Goal: Task Accomplishment & Management: Complete application form

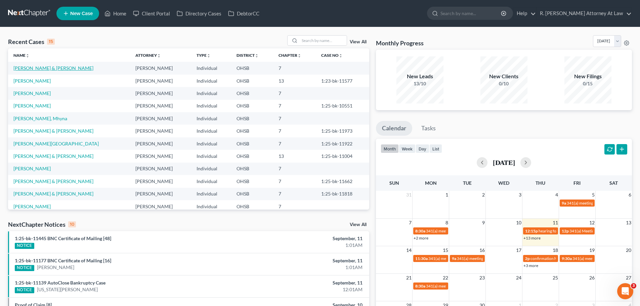
click at [40, 68] on link "[PERSON_NAME] & [PERSON_NAME]" at bounding box center [53, 68] width 80 height 6
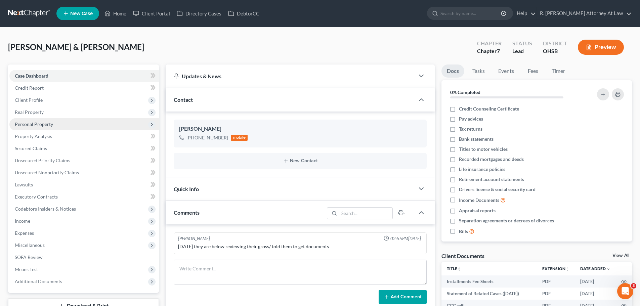
click at [34, 124] on span "Personal Property" at bounding box center [34, 124] width 38 height 6
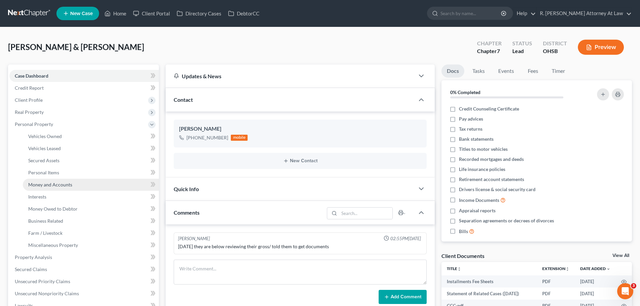
click at [45, 181] on link "Money and Accounts" at bounding box center [91, 185] width 136 height 12
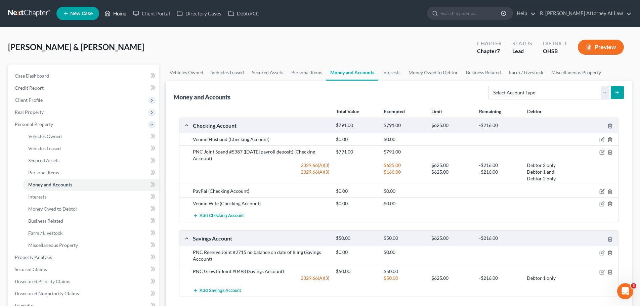
click at [120, 14] on link "Home" at bounding box center [115, 13] width 29 height 12
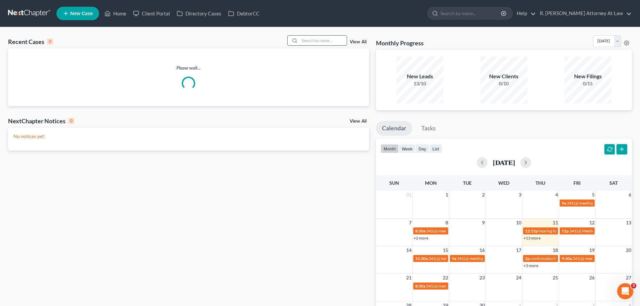
drag, startPoint x: 314, startPoint y: 37, endPoint x: 311, endPoint y: 43, distance: 5.9
click at [314, 38] on input "search" at bounding box center [323, 41] width 47 height 10
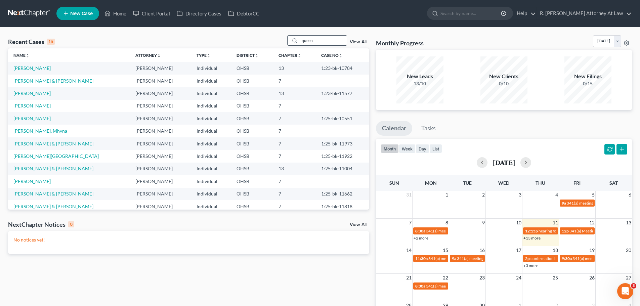
type input "queen"
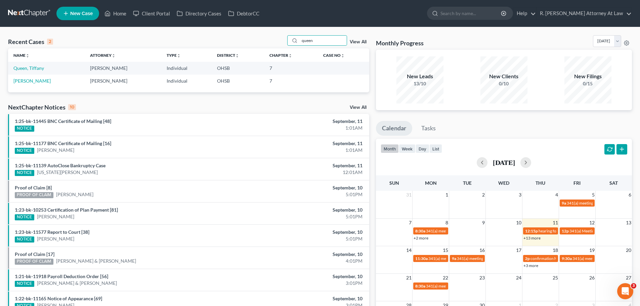
click at [21, 65] on td "Queen, Tiffany" at bounding box center [46, 68] width 77 height 12
click at [36, 66] on link "Queen, Tiffany" at bounding box center [28, 68] width 31 height 6
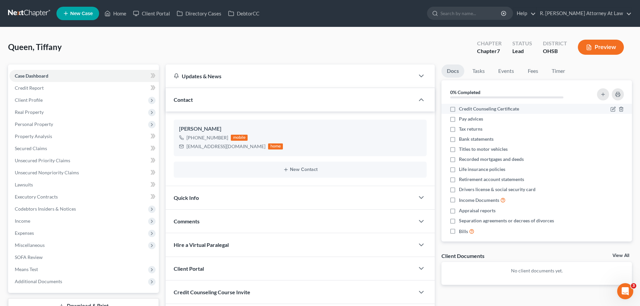
click at [457, 112] on div "Credit Counseling Certificate" at bounding box center [514, 109] width 129 height 7
click at [459, 120] on label "Pay advices" at bounding box center [471, 119] width 24 height 7
click at [462, 120] on input "Pay advices" at bounding box center [464, 118] width 4 height 4
checkbox input "true"
click at [459, 111] on label "Credit Counseling Certificate" at bounding box center [489, 109] width 60 height 7
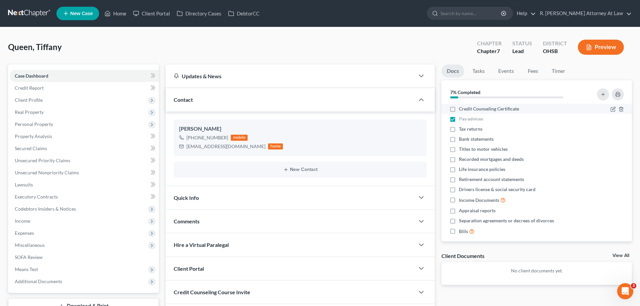
click at [462, 110] on input "Credit Counseling Certificate" at bounding box center [464, 108] width 4 height 4
checkbox input "true"
drag, startPoint x: 453, startPoint y: 127, endPoint x: 453, endPoint y: 134, distance: 7.1
click at [459, 128] on label "Tax returns" at bounding box center [471, 129] width 24 height 7
click at [462, 128] on input "Tax returns" at bounding box center [464, 128] width 4 height 4
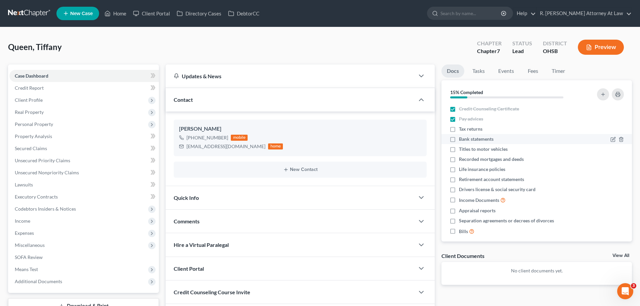
checkbox input "true"
click at [459, 139] on label "Bank statements" at bounding box center [476, 139] width 35 height 7
click at [462, 139] on input "Bank statements" at bounding box center [464, 138] width 4 height 4
checkbox input "true"
click at [459, 189] on label "Drivers license & social security card" at bounding box center [497, 189] width 77 height 7
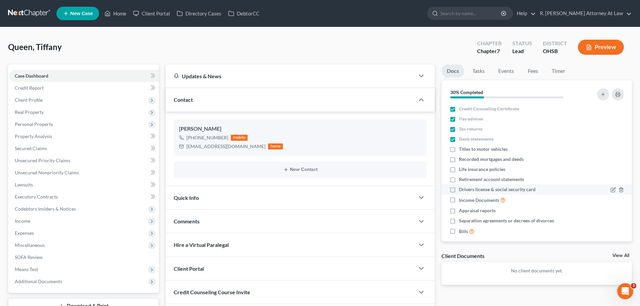
click at [462, 189] on input "Drivers license & social security card" at bounding box center [464, 188] width 4 height 4
checkbox input "true"
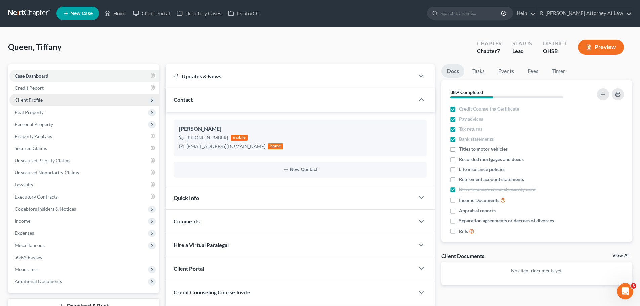
click at [29, 100] on span "Client Profile" at bounding box center [29, 100] width 28 height 6
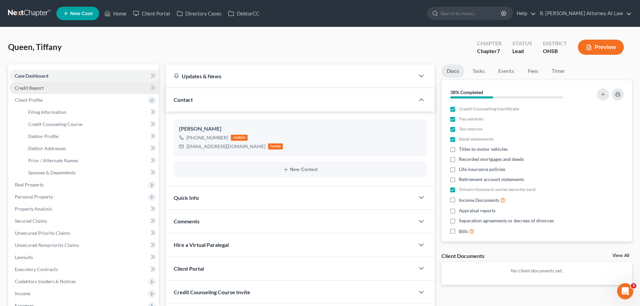
click at [34, 89] on span "Credit Report" at bounding box center [29, 88] width 29 height 6
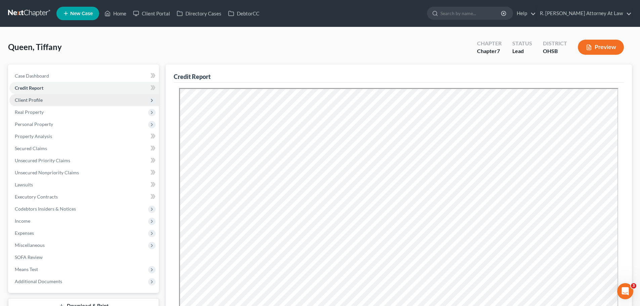
click at [35, 102] on span "Client Profile" at bounding box center [29, 100] width 28 height 6
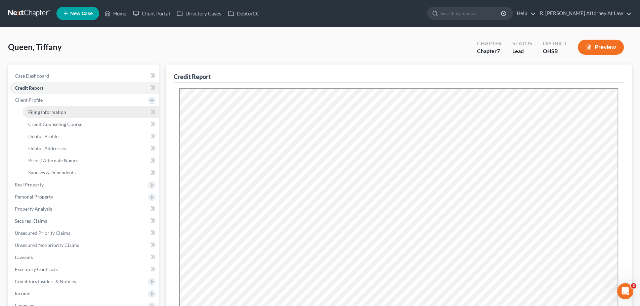
click at [59, 113] on span "Filing Information" at bounding box center [47, 112] width 38 height 6
select select "1"
select select "0"
select select "62"
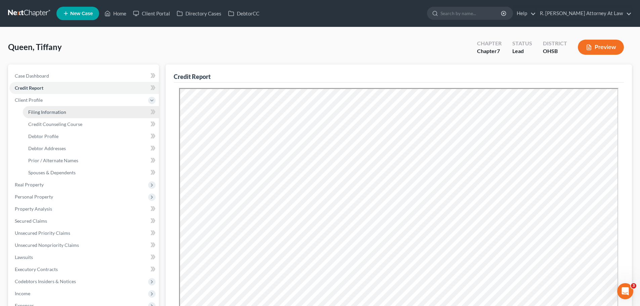
select select "36"
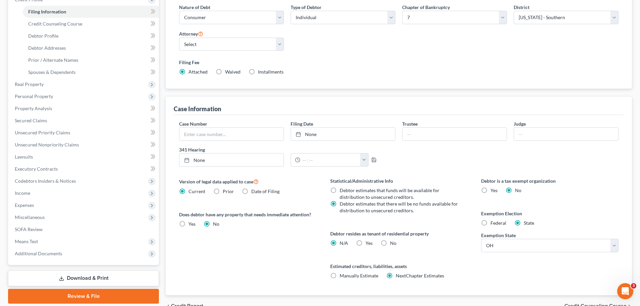
scroll to position [101, 0]
click at [366, 243] on label "Yes Yes" at bounding box center [369, 243] width 7 height 7
click at [368, 243] on input "Yes Yes" at bounding box center [370, 242] width 4 height 4
radio input "true"
radio input "false"
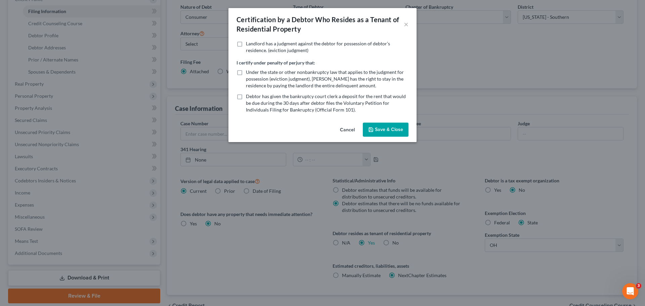
click at [376, 132] on button "Save & Close" at bounding box center [386, 130] width 46 height 14
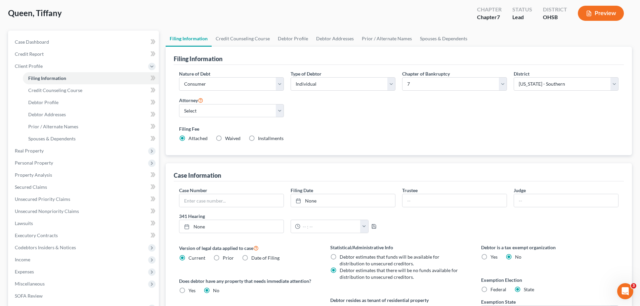
scroll to position [34, 0]
click at [258, 139] on label "Installments Installments" at bounding box center [271, 138] width 26 height 7
click at [261, 139] on input "Installments Installments" at bounding box center [263, 137] width 4 height 4
radio input "true"
radio input "false"
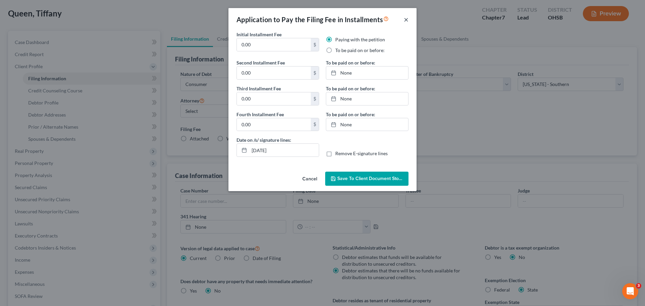
click at [407, 21] on button "×" at bounding box center [406, 19] width 5 height 8
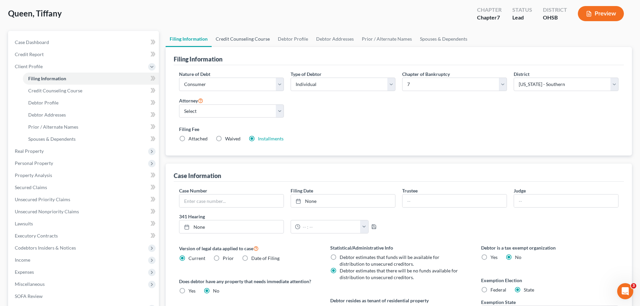
click at [251, 37] on link "Credit Counseling Course" at bounding box center [243, 39] width 62 height 16
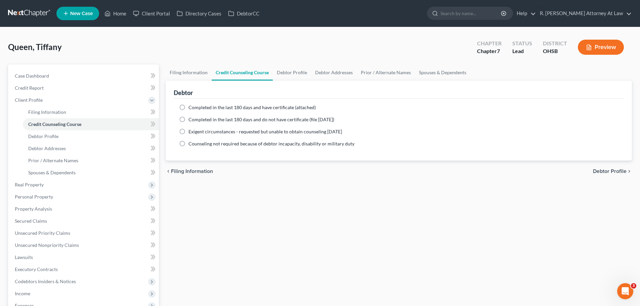
click at [189, 108] on label "Completed in the last 180 days and have certificate (attached)" at bounding box center [252, 107] width 127 height 7
click at [191, 108] on input "Completed in the last 180 days and have certificate (attached)" at bounding box center [193, 106] width 4 height 4
radio input "true"
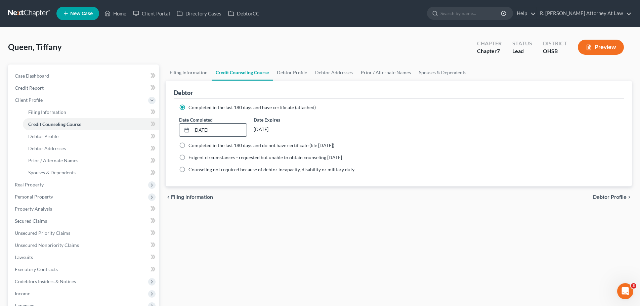
drag, startPoint x: 195, startPoint y: 130, endPoint x: 232, endPoint y: 126, distance: 36.9
click at [197, 131] on link "[DATE]" at bounding box center [212, 130] width 67 height 13
click at [294, 73] on link "Debtor Profile" at bounding box center [292, 73] width 38 height 16
select select "3"
select select "2"
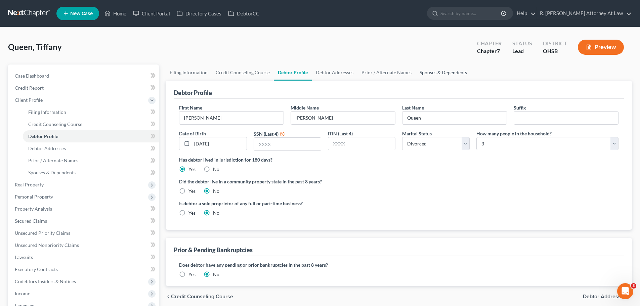
click at [443, 68] on link "Spouses & Dependents" at bounding box center [443, 73] width 55 height 16
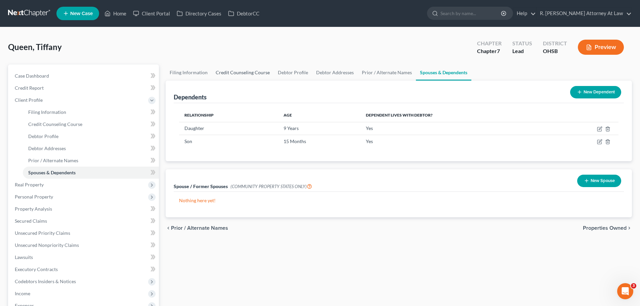
click at [237, 75] on link "Credit Counseling Course" at bounding box center [243, 73] width 62 height 16
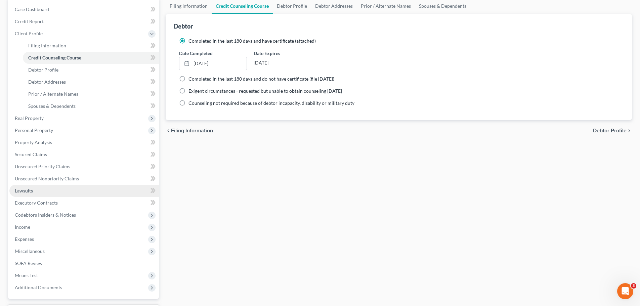
scroll to position [67, 0]
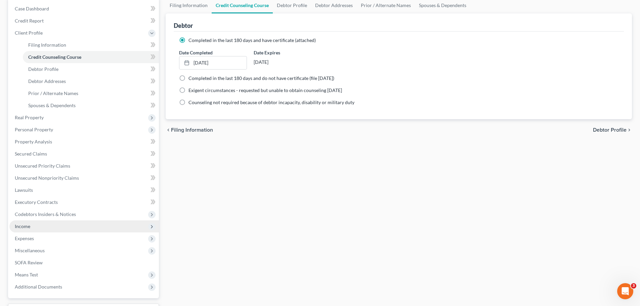
click at [21, 224] on span "Income" at bounding box center [22, 226] width 15 height 6
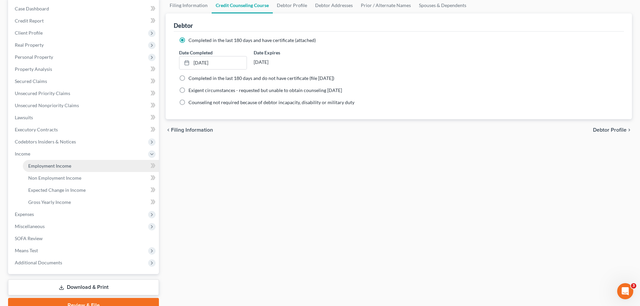
click at [51, 166] on span "Employment Income" at bounding box center [49, 166] width 43 height 6
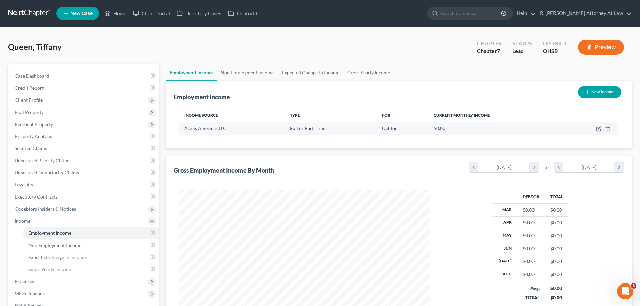
scroll to position [125, 264]
click at [359, 74] on link "Gross Yearly Income" at bounding box center [368, 73] width 51 height 16
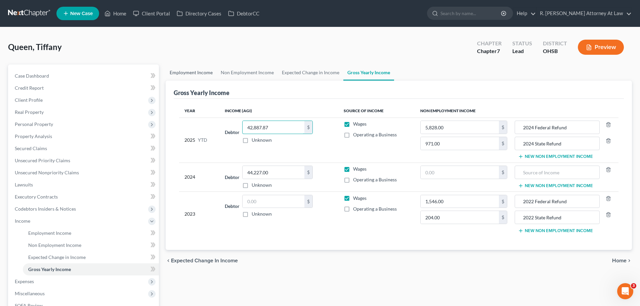
type input "42,887.87"
click at [196, 74] on link "Employment Income" at bounding box center [191, 73] width 51 height 16
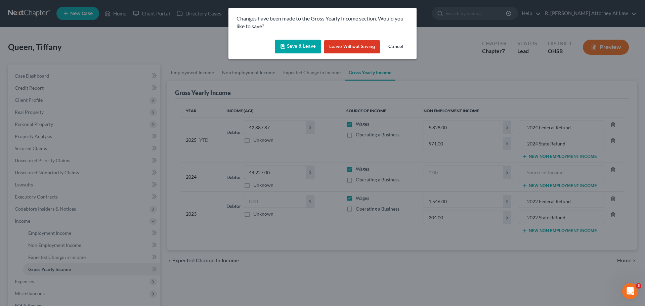
drag, startPoint x: 278, startPoint y: 48, endPoint x: 285, endPoint y: 57, distance: 11.5
click at [278, 49] on button "Save & Leave" at bounding box center [298, 47] width 46 height 14
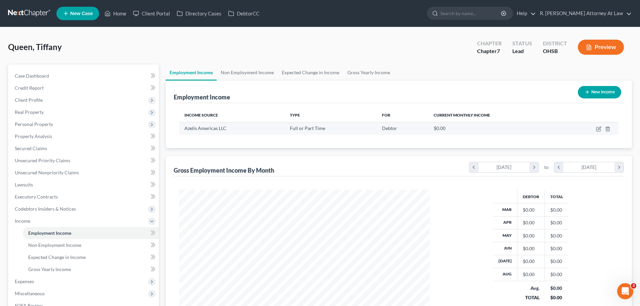
scroll to position [125, 264]
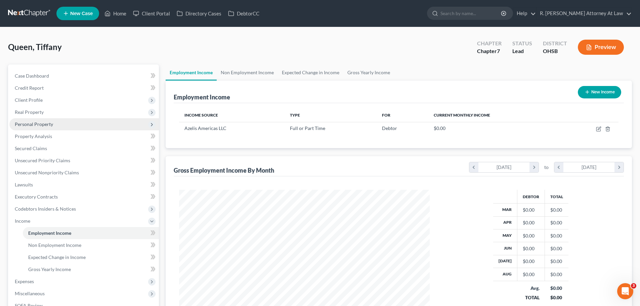
click at [29, 121] on span "Personal Property" at bounding box center [34, 124] width 38 height 6
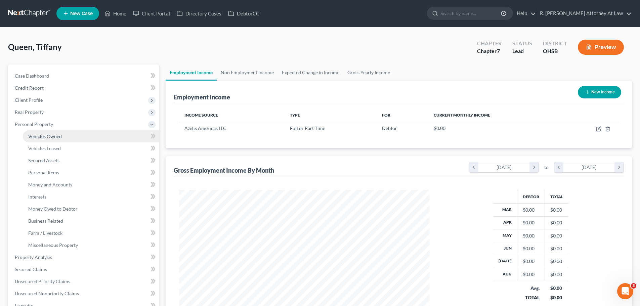
click at [44, 142] on link "Vehicles Owned" at bounding box center [91, 136] width 136 height 12
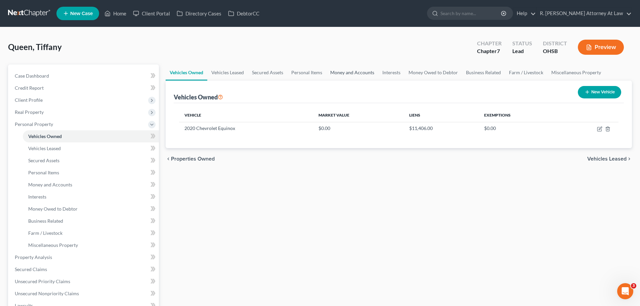
click at [365, 74] on link "Money and Accounts" at bounding box center [352, 73] width 52 height 16
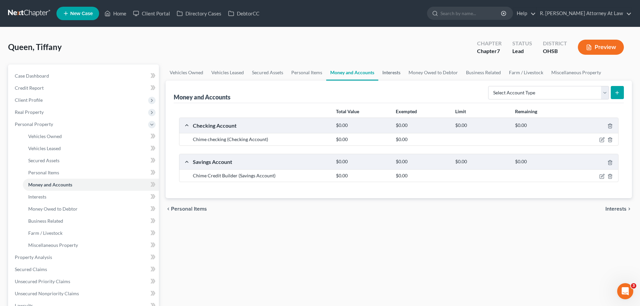
click at [387, 73] on link "Interests" at bounding box center [391, 73] width 26 height 16
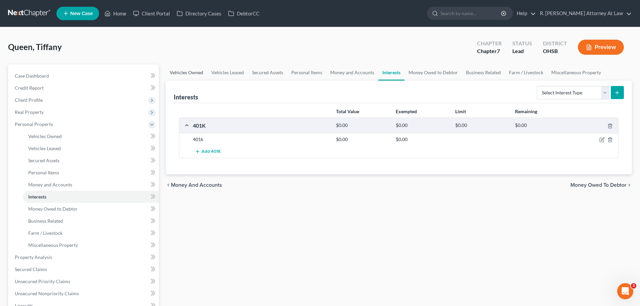
click at [177, 70] on link "Vehicles Owned" at bounding box center [187, 73] width 42 height 16
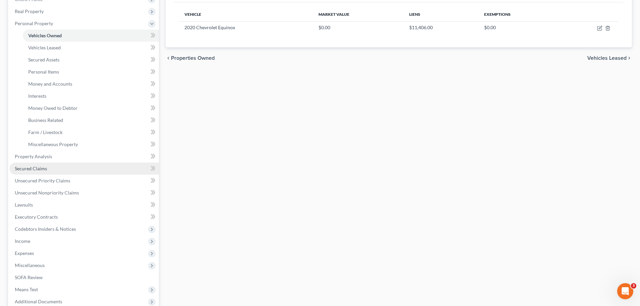
click at [36, 170] on span "Secured Claims" at bounding box center [31, 169] width 32 height 6
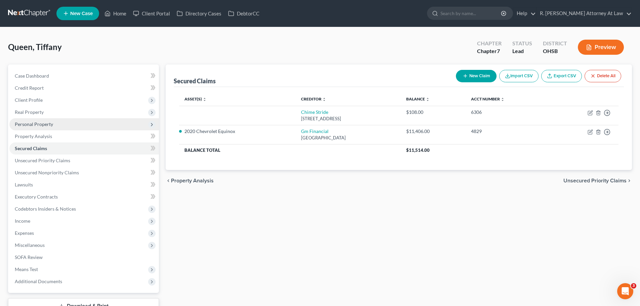
click at [34, 122] on span "Personal Property" at bounding box center [34, 124] width 38 height 6
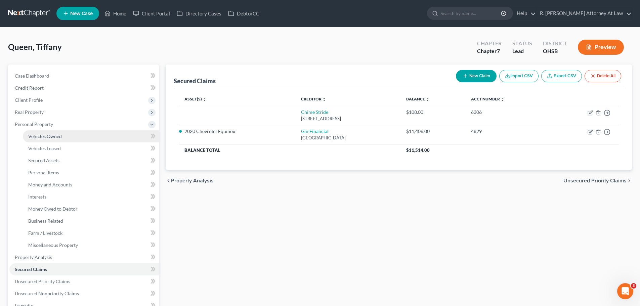
click at [43, 136] on span "Vehicles Owned" at bounding box center [45, 136] width 34 height 6
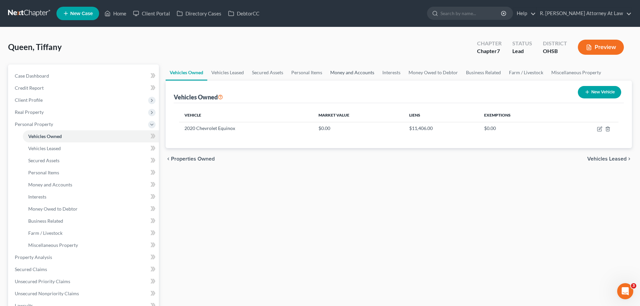
click at [354, 70] on link "Money and Accounts" at bounding box center [352, 73] width 52 height 16
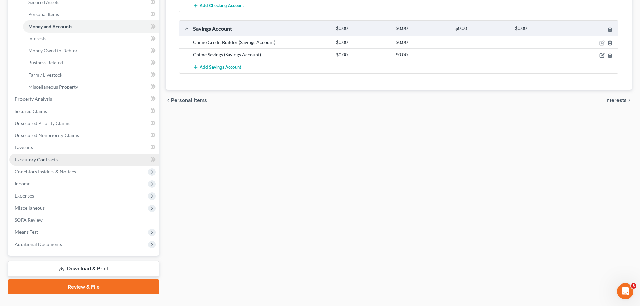
scroll to position [168, 0]
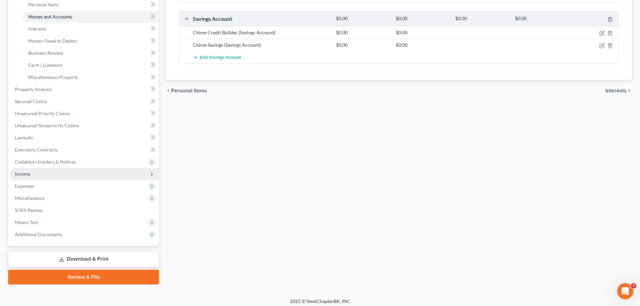
click at [24, 175] on span "Income" at bounding box center [22, 174] width 15 height 6
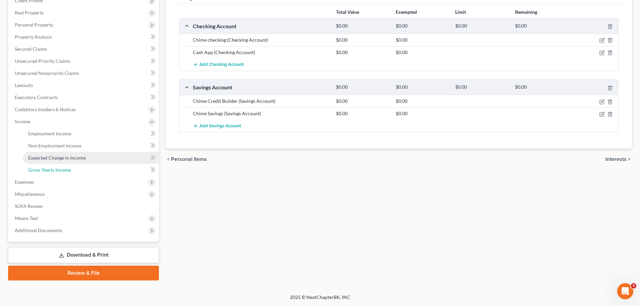
drag, startPoint x: 43, startPoint y: 170, endPoint x: 58, endPoint y: 167, distance: 15.4
click at [44, 170] on span "Gross Yearly Income" at bounding box center [49, 170] width 43 height 6
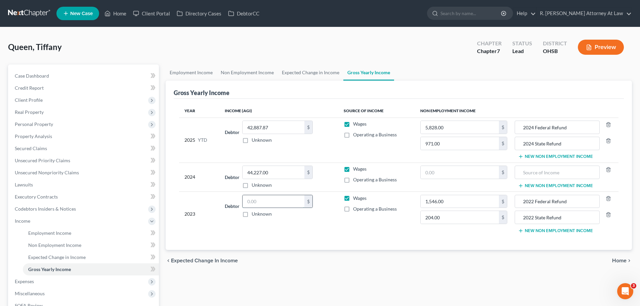
drag, startPoint x: 266, startPoint y: 199, endPoint x: 295, endPoint y: 195, distance: 28.6
click at [270, 198] on input "text" at bounding box center [274, 201] width 62 height 13
type input "44,289.00"
click at [472, 174] on input "text" at bounding box center [460, 172] width 78 height 13
type input "2,176.00"
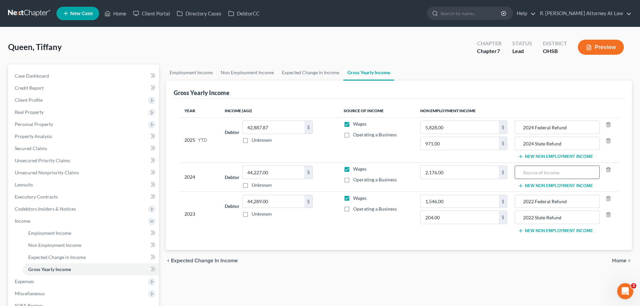
click at [541, 173] on input "text" at bounding box center [557, 172] width 77 height 13
type input "2023 Federal Refund"
click at [537, 185] on button "New Non Employment Income" at bounding box center [555, 185] width 75 height 5
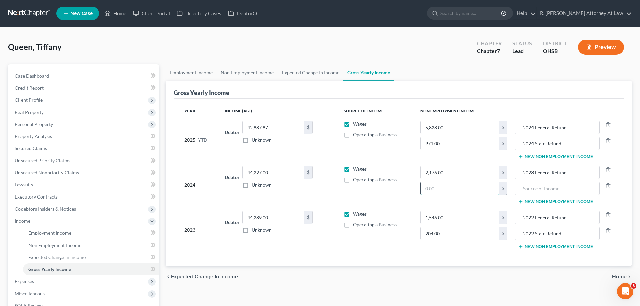
click at [437, 189] on input "text" at bounding box center [460, 188] width 78 height 13
type input "369.00"
drag, startPoint x: 535, startPoint y: 195, endPoint x: 536, endPoint y: 192, distance: 3.6
click at [535, 195] on td "2023 Federal Refund New Non Employment Income" at bounding box center [566, 185] width 106 height 45
click at [537, 192] on input "text" at bounding box center [557, 188] width 77 height 13
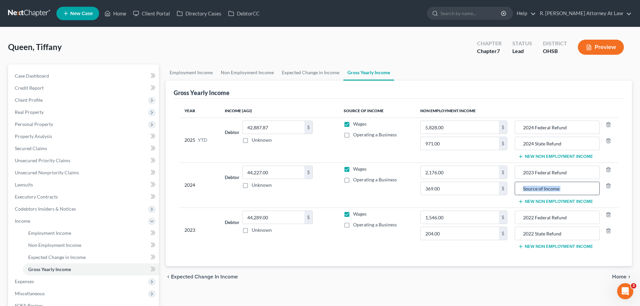
click at [521, 190] on input "text" at bounding box center [557, 188] width 77 height 13
click at [548, 189] on input "text" at bounding box center [557, 188] width 77 height 13
type input "2023 State Refund"
click at [41, 121] on span "Personal Property" at bounding box center [84, 124] width 150 height 12
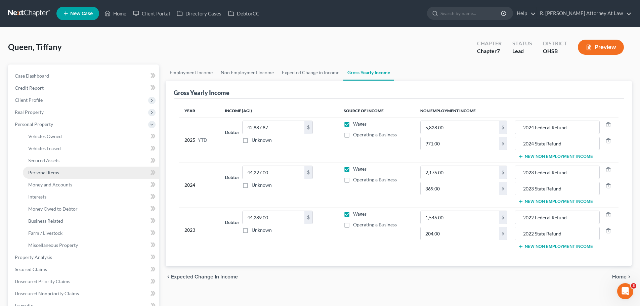
click at [51, 171] on span "Personal Items" at bounding box center [43, 173] width 31 height 6
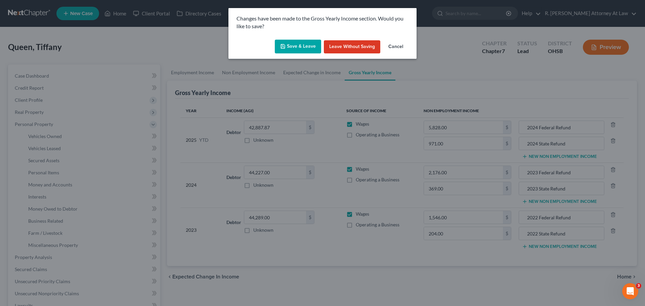
click at [303, 51] on button "Save & Leave" at bounding box center [298, 47] width 46 height 14
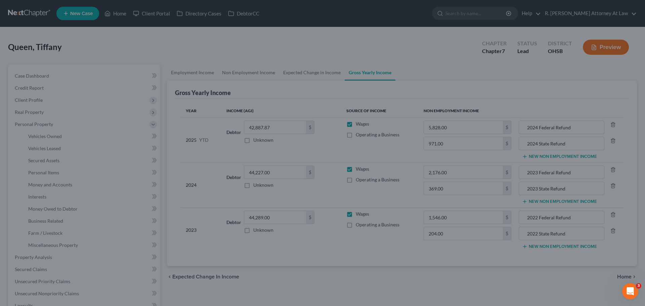
type input "369.00"
type input "2023 State Refund"
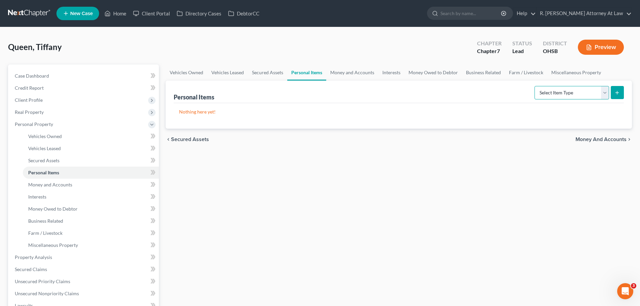
drag, startPoint x: 554, startPoint y: 86, endPoint x: 554, endPoint y: 89, distance: 3.4
click at [554, 86] on select "Select Item Type Clothing Collectibles Of Value Electronics Firearms Household …" at bounding box center [572, 92] width 75 height 13
click at [535, 86] on select "Select Item Type Clothing Collectibles Of Value Electronics Firearms Household …" at bounding box center [572, 92] width 75 height 13
click at [617, 92] on icon "submit" at bounding box center [617, 92] width 5 height 5
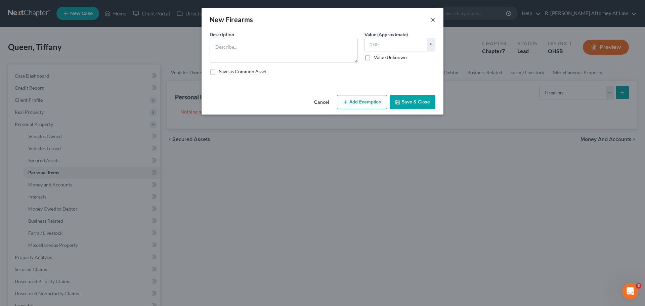
drag, startPoint x: 431, startPoint y: 19, endPoint x: 458, endPoint y: 31, distance: 28.9
click at [432, 19] on button "×" at bounding box center [433, 19] width 5 height 8
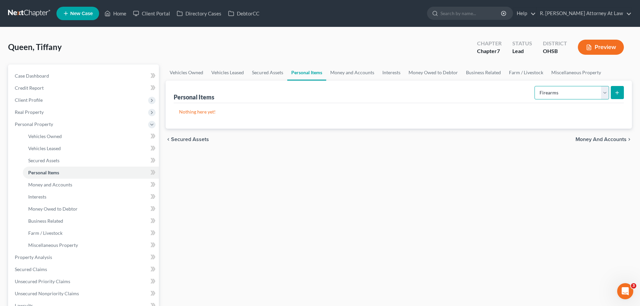
drag, startPoint x: 564, startPoint y: 93, endPoint x: 563, endPoint y: 97, distance: 4.7
click at [564, 93] on select "Select Item Type Clothing Collectibles Of Value Electronics Firearms Household …" at bounding box center [572, 92] width 75 height 13
select select "household_goods"
click at [535, 86] on select "Select Item Type Clothing Collectibles Of Value Electronics Firearms Household …" at bounding box center [572, 92] width 75 height 13
click at [614, 96] on button "submit" at bounding box center [617, 92] width 13 height 13
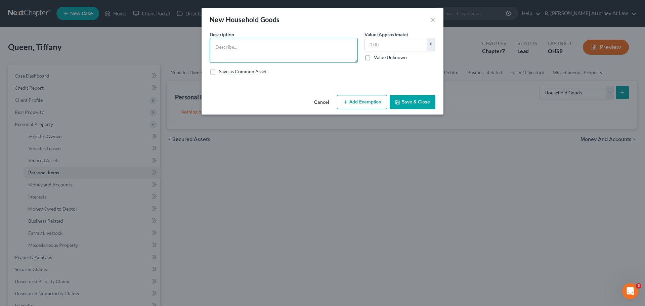
click at [278, 52] on textarea at bounding box center [284, 50] width 148 height 25
type textarea "Tvs 150, Living Room Furniture 150, Dining Room Furniture 200, Pictures 75, Bed…"
click at [381, 47] on input "text" at bounding box center [396, 44] width 62 height 13
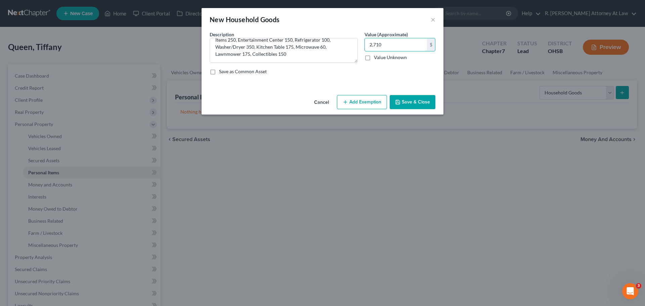
type input "2,710"
click at [353, 103] on button "Add Exemption" at bounding box center [362, 102] width 50 height 14
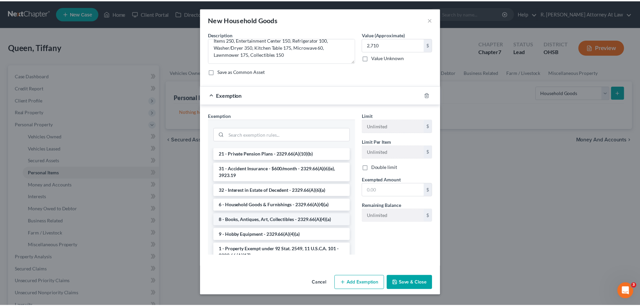
scroll to position [134, 0]
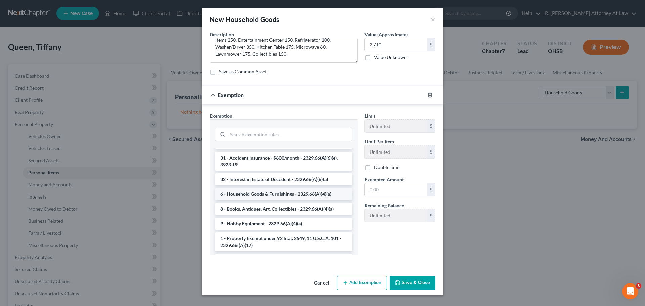
click at [239, 188] on li "6 - Household Goods & Furnishings - 2329.66(A)(4)(a)" at bounding box center [283, 194] width 137 height 12
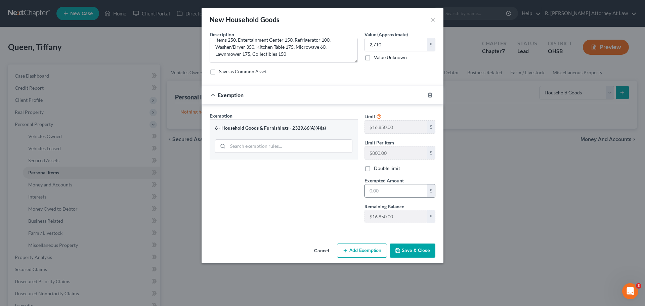
drag, startPoint x: 388, startPoint y: 187, endPoint x: 406, endPoint y: 184, distance: 18.3
click at [390, 187] on input "text" at bounding box center [396, 190] width 62 height 13
type input "2,710"
click at [409, 251] on button "Save & Close" at bounding box center [413, 251] width 46 height 14
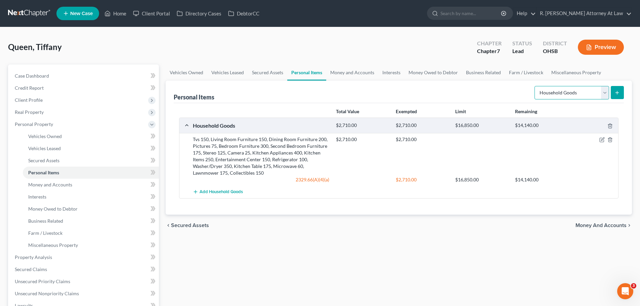
drag, startPoint x: 577, startPoint y: 92, endPoint x: 576, endPoint y: 99, distance: 6.7
click at [577, 92] on select "Select Item Type Clothing Collectibles Of Value Electronics Firearms Household …" at bounding box center [572, 92] width 75 height 13
select select "clothing"
click at [535, 86] on select "Select Item Type Clothing Collectibles Of Value Electronics Firearms Household …" at bounding box center [572, 92] width 75 height 13
click at [614, 95] on button "submit" at bounding box center [617, 92] width 13 height 13
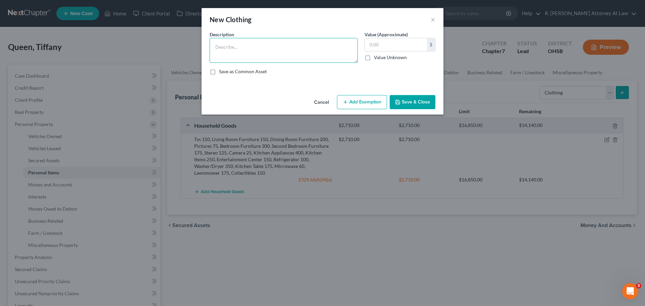
click at [305, 52] on textarea at bounding box center [284, 50] width 148 height 25
type textarea "Clothing 100"
type input "100"
click at [364, 99] on button "Add Exemption" at bounding box center [362, 102] width 50 height 14
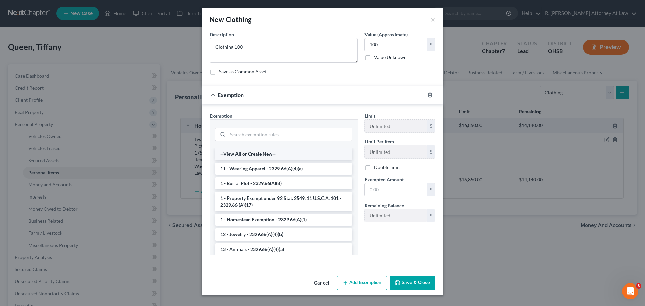
click at [253, 154] on li "--View All or Create New--" at bounding box center [283, 154] width 137 height 12
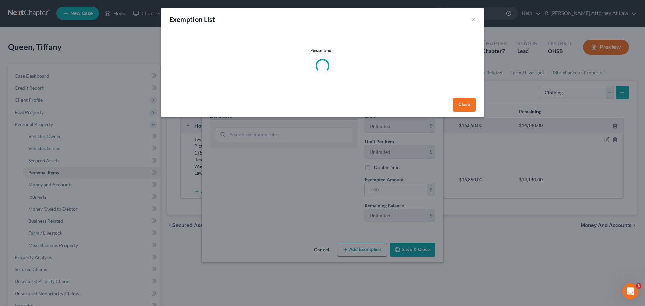
select select "37"
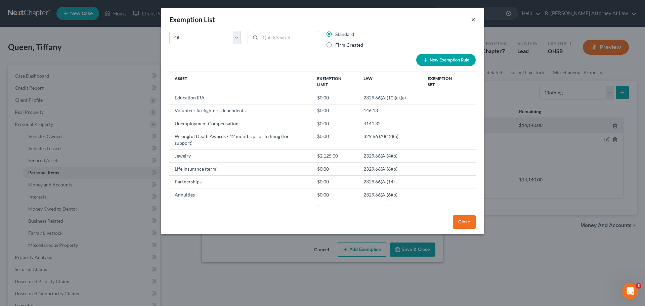
click at [474, 21] on button "×" at bounding box center [473, 19] width 5 height 8
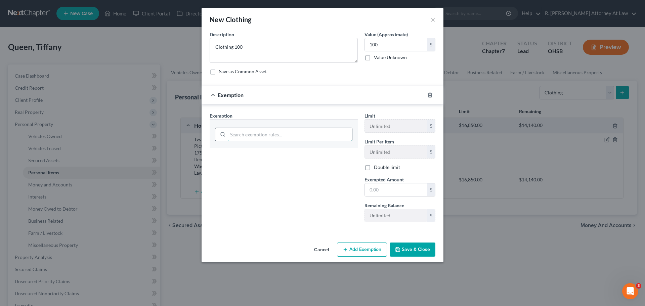
click at [252, 141] on input "search" at bounding box center [290, 134] width 124 height 13
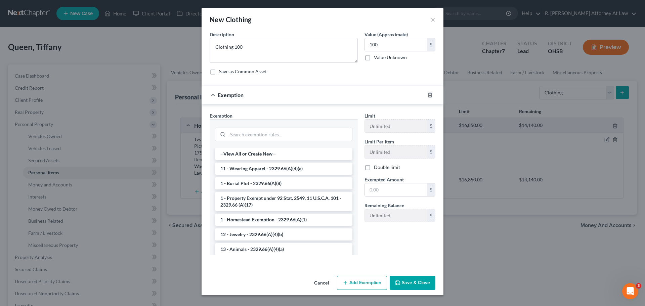
drag, startPoint x: 253, startPoint y: 168, endPoint x: 283, endPoint y: 165, distance: 29.5
click at [253, 168] on li "11 - Wearing Apparel - 2329.66(A)(4)(a)" at bounding box center [283, 169] width 137 height 12
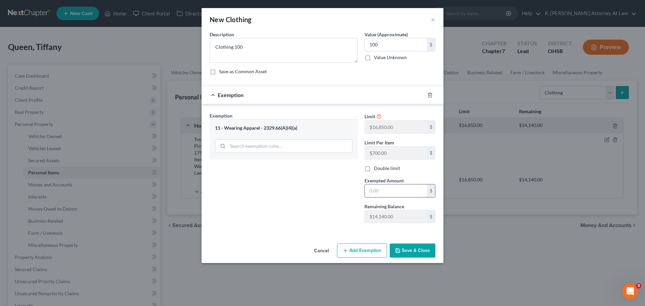
click at [394, 187] on input "text" at bounding box center [396, 190] width 62 height 13
type input "100"
click at [304, 197] on div "Exemption Set must be selected for CA. Exemption * 11 - Wearing Apparel - 2329.…" at bounding box center [283, 170] width 155 height 116
click at [422, 251] on button "Save & Close" at bounding box center [413, 251] width 46 height 14
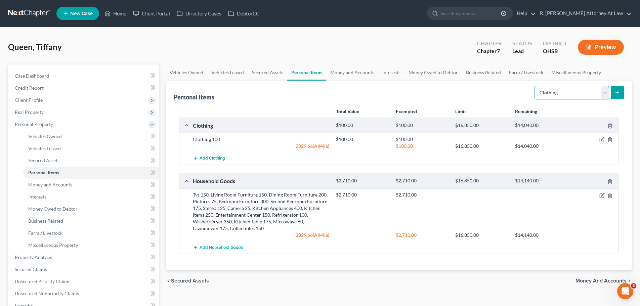
click at [567, 91] on select "Select Item Type Clothing Collectibles Of Value Electronics Firearms Household …" at bounding box center [572, 92] width 75 height 13
click at [535, 86] on select "Select Item Type Clothing Collectibles Of Value Electronics Firearms Household …" at bounding box center [572, 92] width 75 height 13
click at [565, 99] on select "Select Item Type Clothing Collectibles Of Value Electronics Firearms Household …" at bounding box center [572, 92] width 75 height 13
select select "jewelry"
click at [535, 86] on select "Select Item Type Clothing Collectibles Of Value Electronics Firearms Household …" at bounding box center [572, 92] width 75 height 13
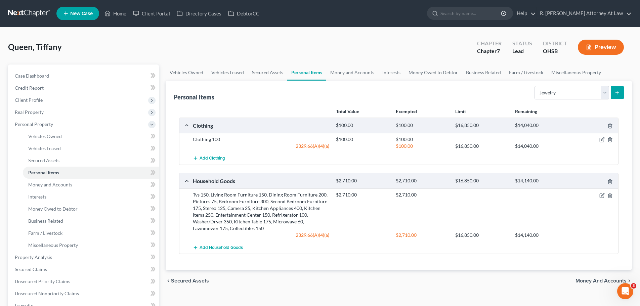
click at [616, 93] on icon "submit" at bounding box center [617, 92] width 5 height 5
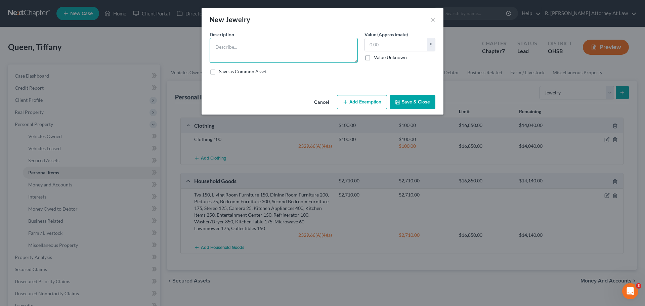
click at [273, 49] on textarea at bounding box center [284, 50] width 148 height 25
type textarea "Costume Jewelry 75, Watch 75"
type input "150"
click at [361, 102] on button "Add Exemption" at bounding box center [362, 102] width 50 height 14
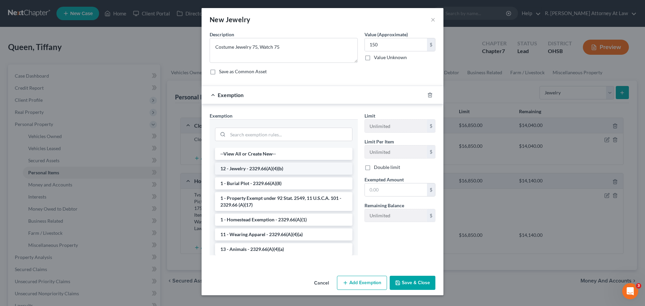
click at [242, 169] on li "12 - Jewelry - 2329.66(A)(4)(b)" at bounding box center [283, 169] width 137 height 12
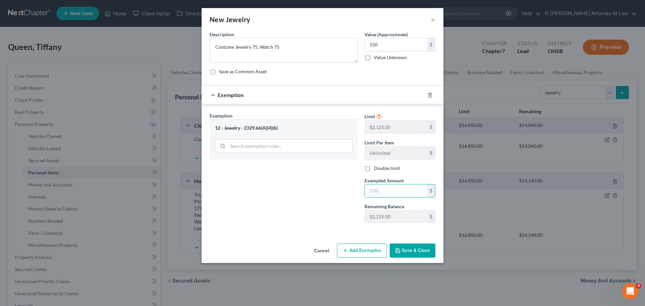
drag, startPoint x: 384, startPoint y: 190, endPoint x: 420, endPoint y: 182, distance: 36.8
click at [385, 190] on input "text" at bounding box center [396, 190] width 62 height 13
type input "150"
click at [414, 255] on button "Save & Close" at bounding box center [413, 251] width 46 height 14
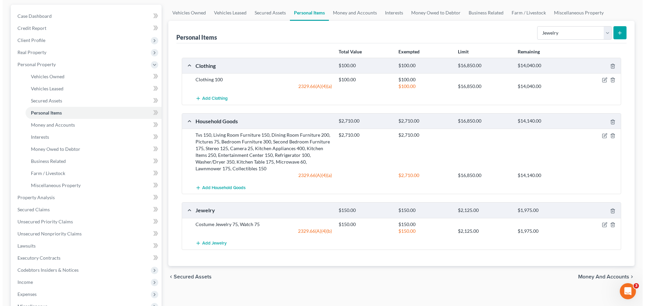
scroll to position [67, 0]
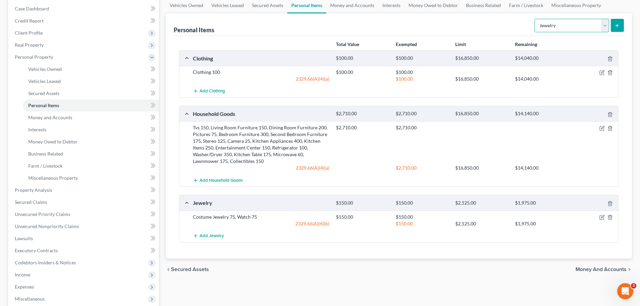
drag, startPoint x: 556, startPoint y: 26, endPoint x: 556, endPoint y: 31, distance: 5.1
click at [556, 26] on select "Select Item Type Clothing Collectibles Of Value Electronics Firearms Household …" at bounding box center [572, 25] width 75 height 13
select select "sports_and_hobby_equipment"
click at [535, 19] on select "Select Item Type Clothing Collectibles Of Value Electronics Firearms Household …" at bounding box center [572, 25] width 75 height 13
click at [613, 30] on button "submit" at bounding box center [617, 25] width 13 height 13
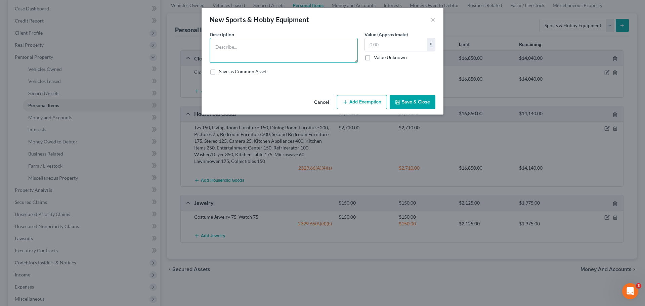
click at [249, 43] on textarea at bounding box center [284, 50] width 148 height 25
type textarea "Sports Equipment 150, Video Games 100, Musical Instrument 100"
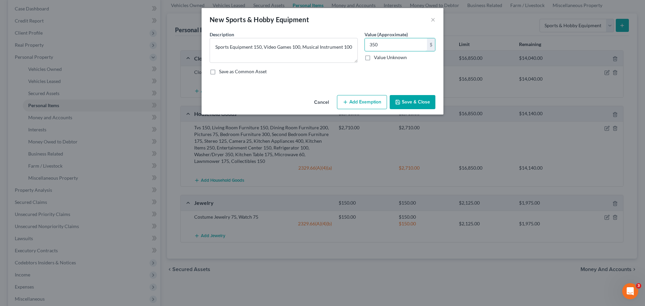
type input "350"
click at [359, 97] on button "Add Exemption" at bounding box center [362, 102] width 50 height 14
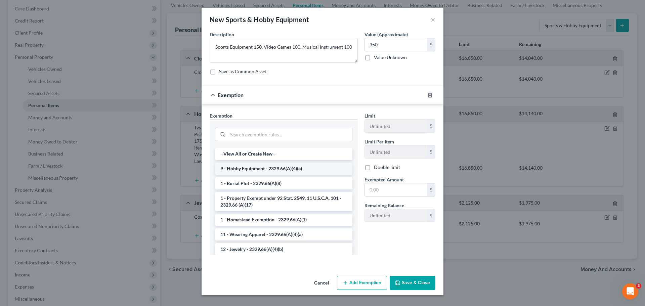
drag, startPoint x: 266, startPoint y: 170, endPoint x: 296, endPoint y: 166, distance: 30.2
click at [266, 170] on li "9 - Hobby Equipment - 2329.66(A)(4)(a)" at bounding box center [283, 169] width 137 height 12
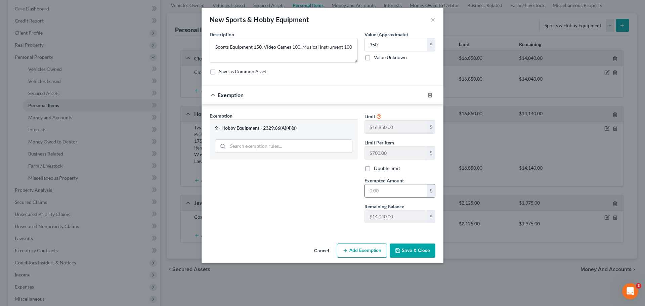
click at [392, 193] on input "text" at bounding box center [396, 190] width 62 height 13
type input "350"
click at [417, 255] on button "Save & Close" at bounding box center [413, 251] width 46 height 14
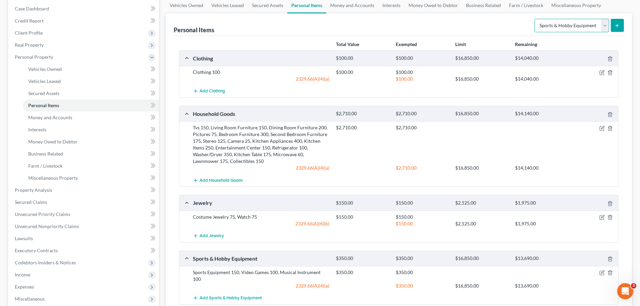
click at [551, 30] on select "Select Item Type Clothing Collectibles Of Value Electronics Firearms Household …" at bounding box center [572, 25] width 75 height 13
select select "other"
click at [535, 19] on select "Select Item Type Clothing Collectibles Of Value Electronics Firearms Household …" at bounding box center [572, 25] width 75 height 13
click at [615, 28] on icon "submit" at bounding box center [617, 25] width 5 height 5
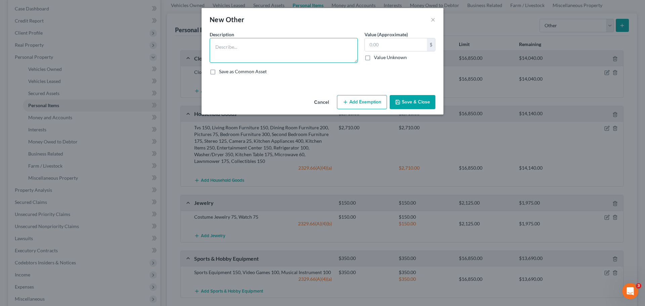
click at [266, 49] on textarea at bounding box center [284, 50] width 148 height 25
type textarea "Trade Tools 150, Power Tools 200"
type input "350"
click at [352, 99] on button "Add Exemption" at bounding box center [362, 102] width 50 height 14
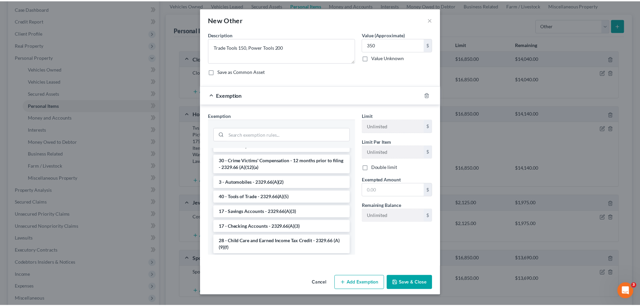
scroll to position [739, 0]
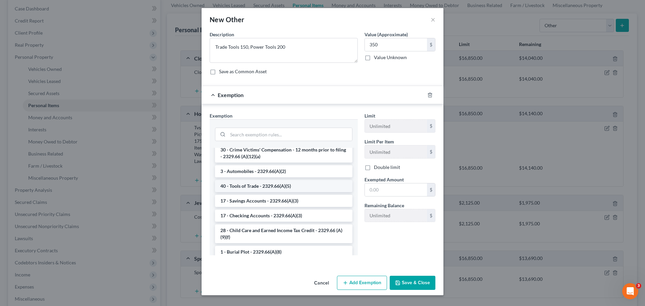
click at [253, 192] on li "40 - Tools of Trade - 2329.66(A)(5)" at bounding box center [283, 186] width 137 height 12
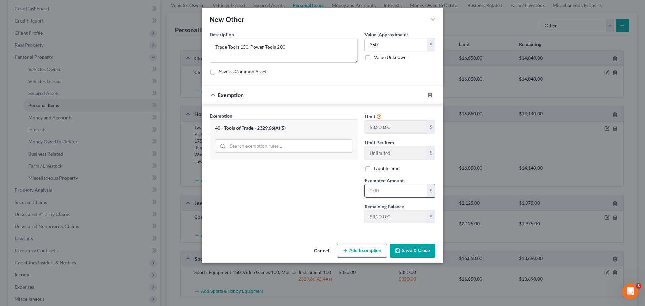
click at [384, 196] on input "text" at bounding box center [396, 190] width 62 height 13
type input "350"
drag, startPoint x: 319, startPoint y: 193, endPoint x: 352, endPoint y: 211, distance: 37.4
click at [319, 193] on div "Exemption Set must be selected for CA. Exemption * 40 - Tools of Trade - 2329.6…" at bounding box center [283, 170] width 155 height 116
click at [408, 248] on button "Save & Close" at bounding box center [413, 251] width 46 height 14
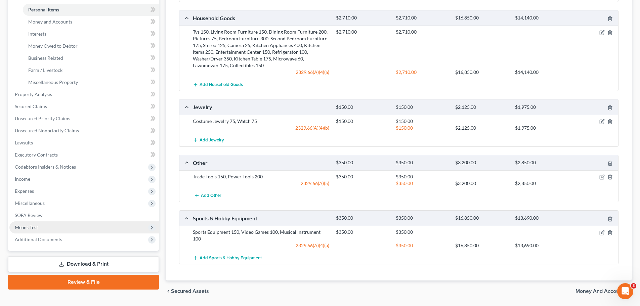
scroll to position [178, 0]
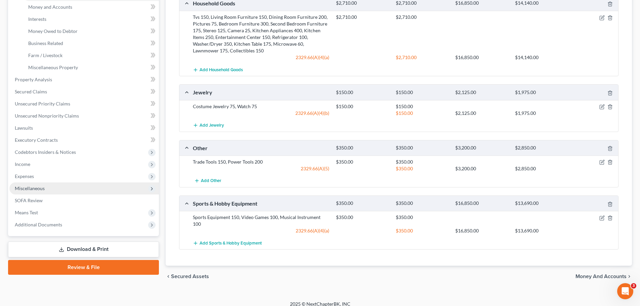
click at [32, 194] on span "Miscellaneous" at bounding box center [84, 188] width 150 height 12
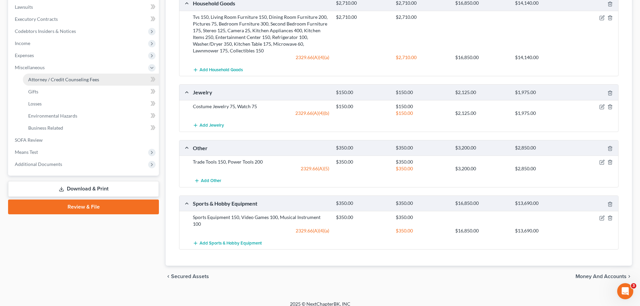
click at [56, 82] on span "Attorney / Credit Counseling Fees" at bounding box center [63, 80] width 71 height 6
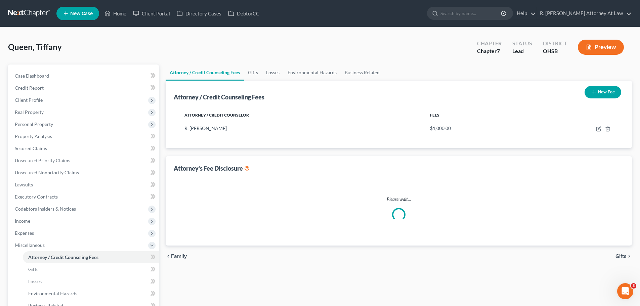
select select "1"
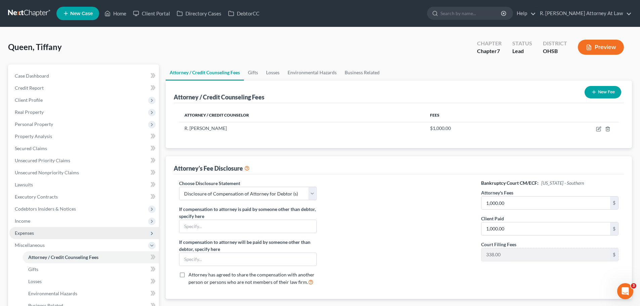
click at [29, 234] on span "Expenses" at bounding box center [24, 233] width 19 height 6
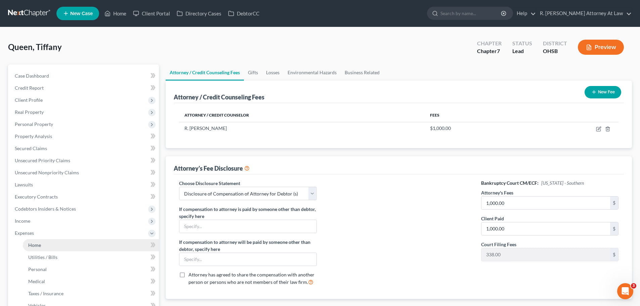
drag, startPoint x: 35, startPoint y: 246, endPoint x: 38, endPoint y: 244, distance: 4.1
click at [35, 246] on span "Home" at bounding box center [34, 245] width 13 height 6
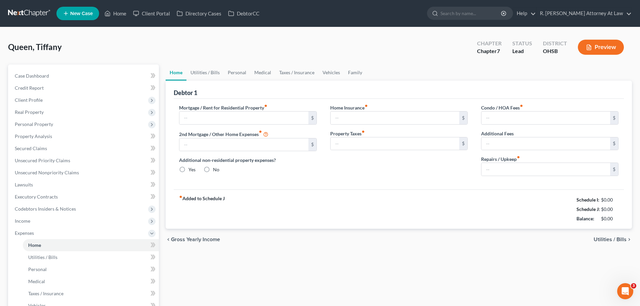
type input "0.00"
radio input "true"
type input "0.00"
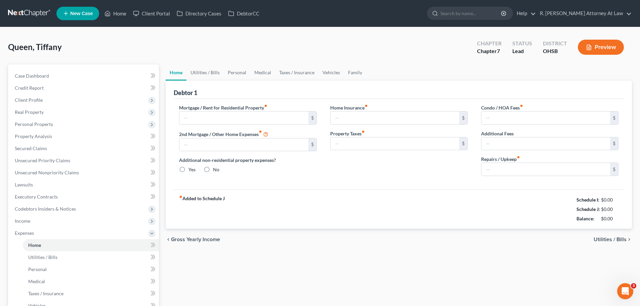
type input "0.00"
click at [236, 120] on input "text" at bounding box center [243, 118] width 129 height 13
type input "1,495"
click at [204, 71] on link "Utilities / Bills" at bounding box center [205, 73] width 37 height 16
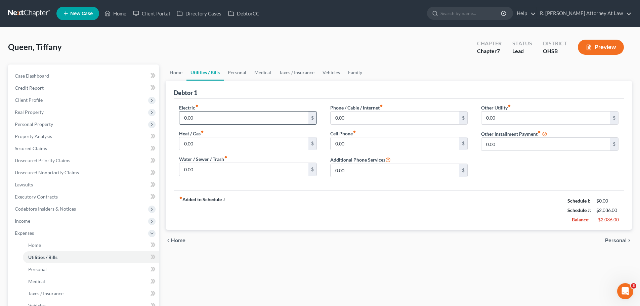
click at [203, 113] on input "0.00" at bounding box center [243, 118] width 129 height 13
type input "480"
click at [193, 174] on input "0.00" at bounding box center [243, 169] width 129 height 13
type input "180"
click at [349, 140] on input "0.00" at bounding box center [395, 143] width 129 height 13
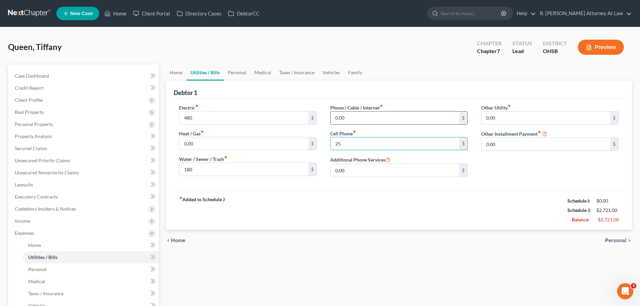
type input "25"
type input "100"
click at [223, 141] on input "0.00" at bounding box center [243, 143] width 129 height 13
click at [246, 72] on link "Personal" at bounding box center [237, 73] width 27 height 16
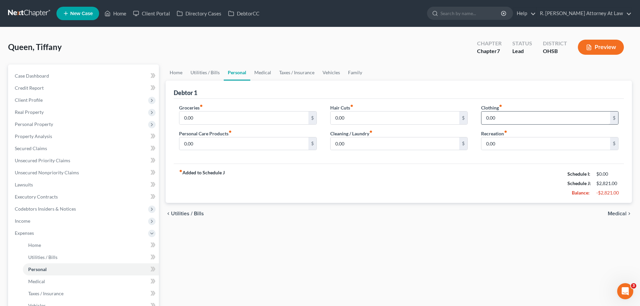
drag, startPoint x: 486, startPoint y: 124, endPoint x: 492, endPoint y: 121, distance: 6.6
click at [491, 122] on div "0.00 $" at bounding box center [549, 117] width 137 height 13
drag, startPoint x: 492, startPoint y: 121, endPoint x: 496, endPoint y: 119, distance: 5.1
click at [492, 121] on input "0.00" at bounding box center [546, 118] width 129 height 13
type input "100"
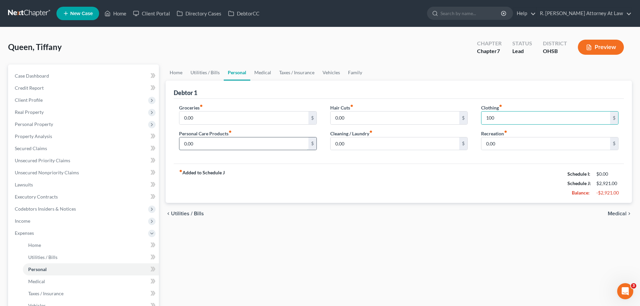
click at [233, 142] on input "0.00" at bounding box center [243, 143] width 129 height 13
type input "60"
type input "75"
click at [268, 72] on link "Medical" at bounding box center [262, 73] width 25 height 16
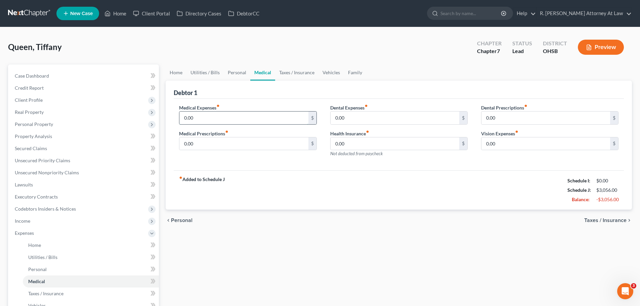
click at [203, 120] on input "0.00" at bounding box center [243, 118] width 129 height 13
type input "75"
type input "50"
click at [239, 73] on link "Personal" at bounding box center [237, 73] width 27 height 16
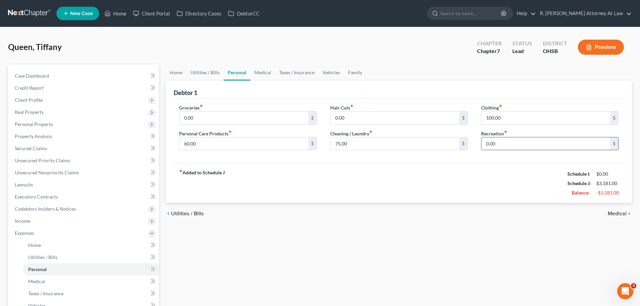
click at [502, 146] on input "0.00" at bounding box center [546, 143] width 129 height 13
type input "250"
click at [333, 72] on link "Vehicles" at bounding box center [332, 73] width 26 height 16
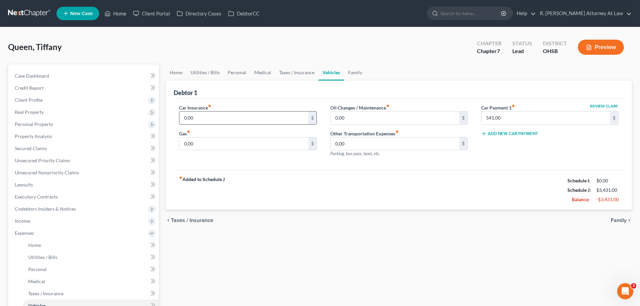
click at [203, 118] on input "0.00" at bounding box center [243, 118] width 129 height 13
type input "150"
click at [358, 123] on input "0.00" at bounding box center [395, 118] width 129 height 13
type input "125"
click at [353, 72] on link "Family" at bounding box center [355, 73] width 22 height 16
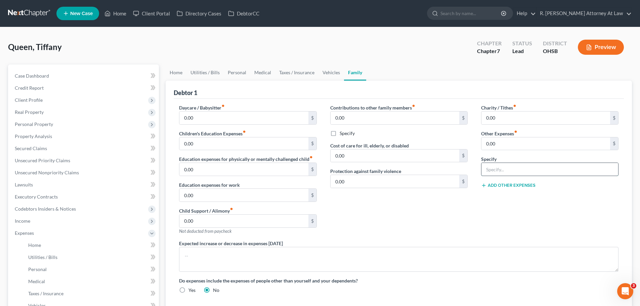
click at [509, 168] on input "text" at bounding box center [550, 169] width 137 height 13
type input "School Lunches 80, Work Lunches 200, Children Activities 200"
click at [521, 137] on div "Other Expenses fiber_manual_record 0.00 $" at bounding box center [549, 140] width 137 height 20
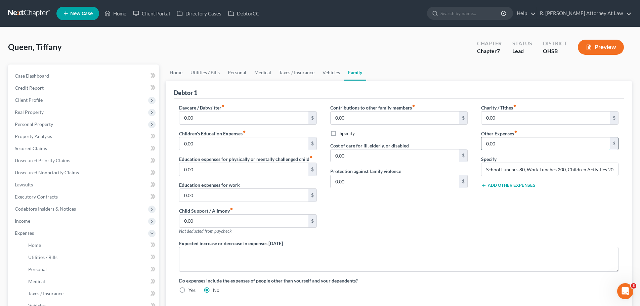
click at [518, 148] on input "0.00" at bounding box center [546, 143] width 129 height 13
type input "480"
drag, startPoint x: 499, startPoint y: 204, endPoint x: 511, endPoint y: 192, distance: 17.4
click at [502, 202] on div "Charity / Tithes fiber_manual_record 0.00 $ Other Expenses fiber_manual_record …" at bounding box center [550, 172] width 151 height 136
click at [513, 182] on div "Add Other Expenses" at bounding box center [549, 184] width 137 height 7
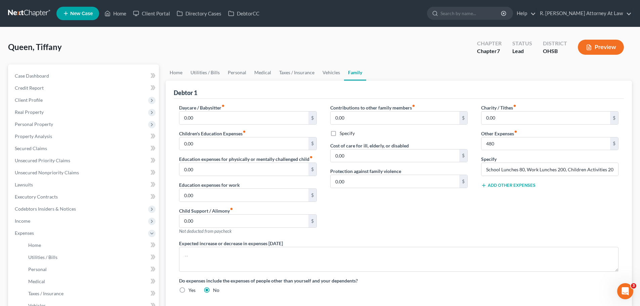
click at [514, 185] on button "Add Other Expenses" at bounding box center [508, 185] width 54 height 5
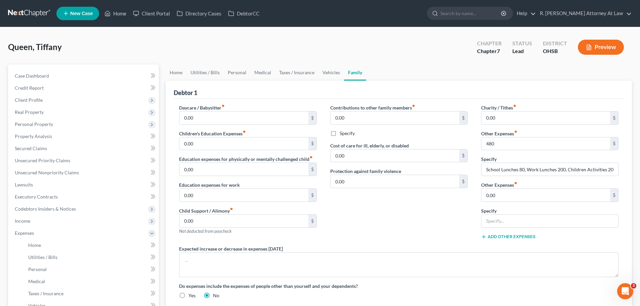
click at [491, 203] on div "Charity / Tithes fiber_manual_record 0.00 $ Other Expenses fiber_manual_record …" at bounding box center [550, 174] width 151 height 141
click at [494, 219] on input "text" at bounding box center [550, 221] width 137 height 13
type input "Pets 150, Cigarettes 50, Subscriptions 200"
click at [510, 197] on input "0.00" at bounding box center [546, 195] width 129 height 13
type input "400"
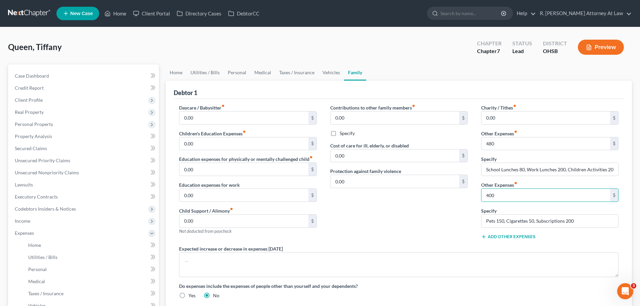
click at [402, 63] on div "[PERSON_NAME] Upgraded Chapter Chapter 7 Status Lead District OHSB Preview" at bounding box center [320, 49] width 624 height 29
click at [36, 122] on span "Personal Property" at bounding box center [34, 124] width 38 height 6
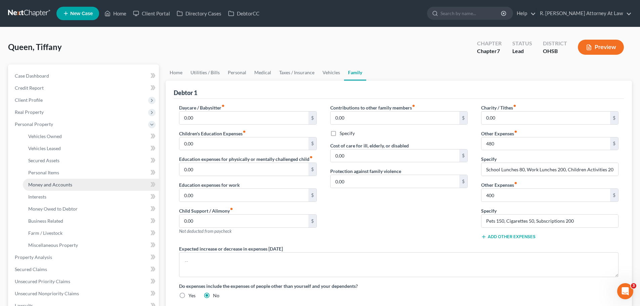
click at [48, 182] on span "Money and Accounts" at bounding box center [50, 185] width 44 height 6
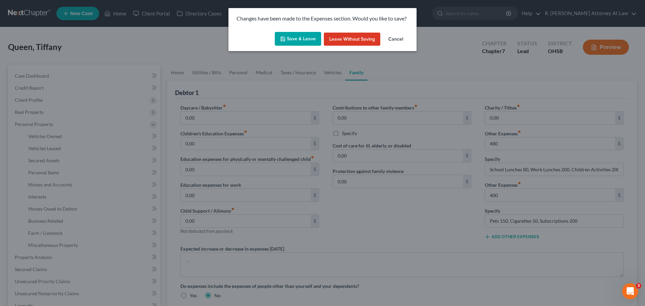
click at [287, 42] on button "Save & Leave" at bounding box center [298, 39] width 46 height 14
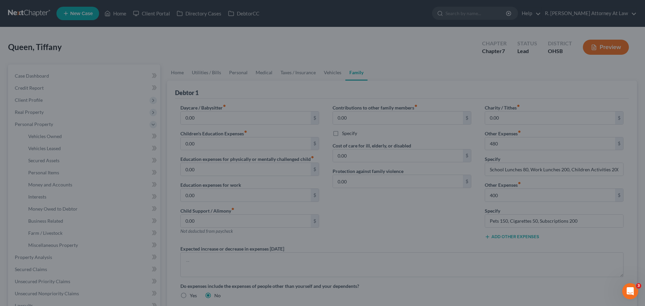
type input "480.00"
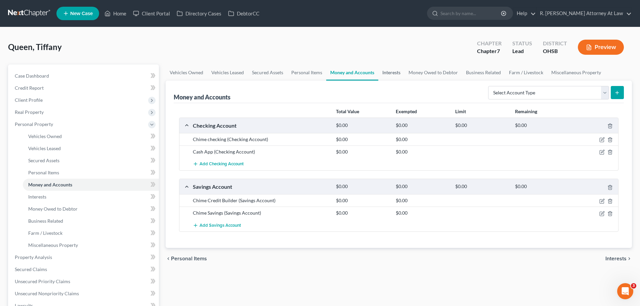
click at [397, 72] on link "Interests" at bounding box center [391, 73] width 26 height 16
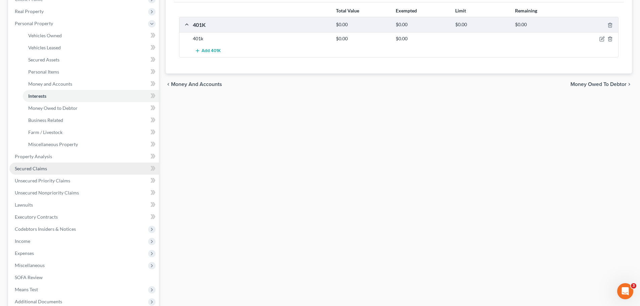
click at [48, 165] on link "Secured Claims" at bounding box center [84, 169] width 150 height 12
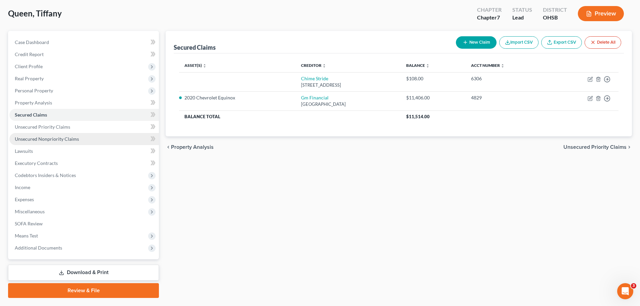
click at [61, 138] on span "Unsecured Nonpriority Claims" at bounding box center [47, 139] width 64 height 6
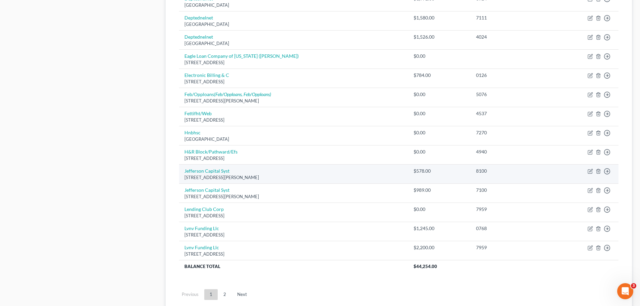
scroll to position [470, 0]
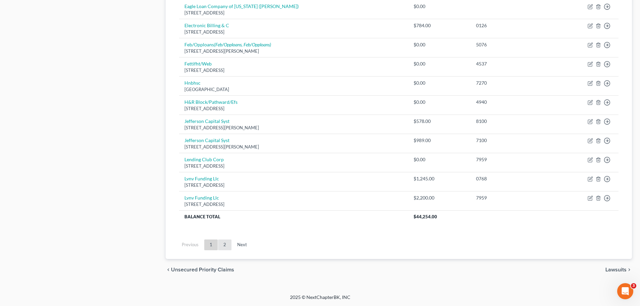
click at [225, 244] on link "2" at bounding box center [224, 245] width 13 height 11
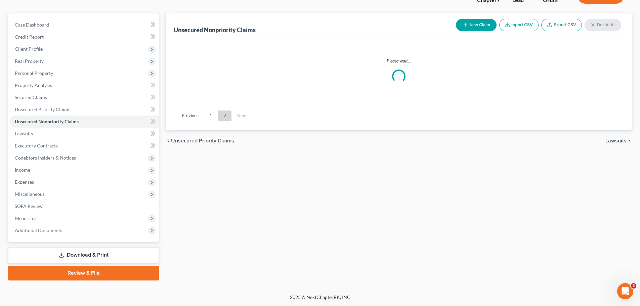
scroll to position [51, 0]
